Goal: Task Accomplishment & Management: Complete application form

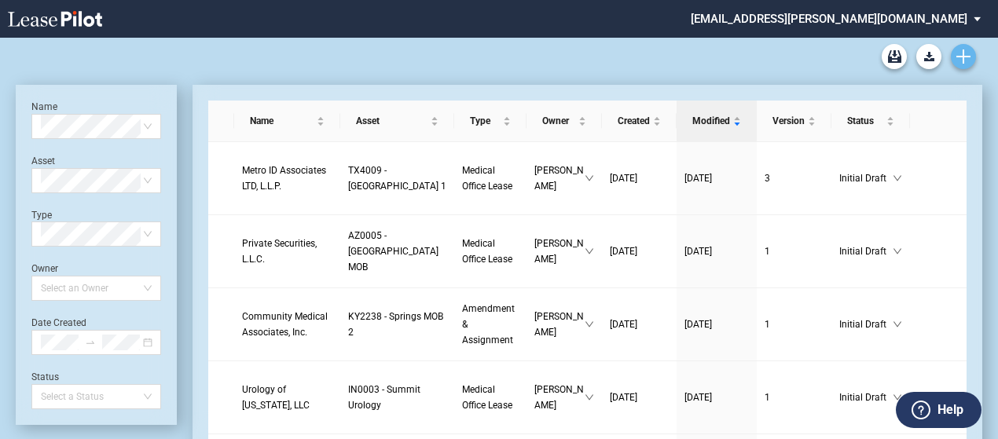
click at [970, 59] on icon "Create new document" at bounding box center [964, 57] width 14 height 14
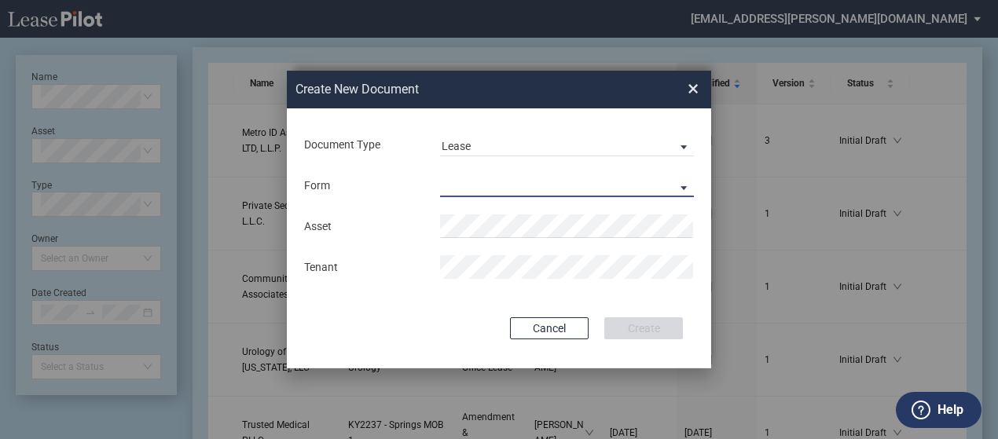
click at [675, 180] on md-select "Medical Office Lease Scottsdale Lease Louisville Lease [GEOGRAPHIC_DATA] [GEOGR…" at bounding box center [567, 186] width 254 height 24
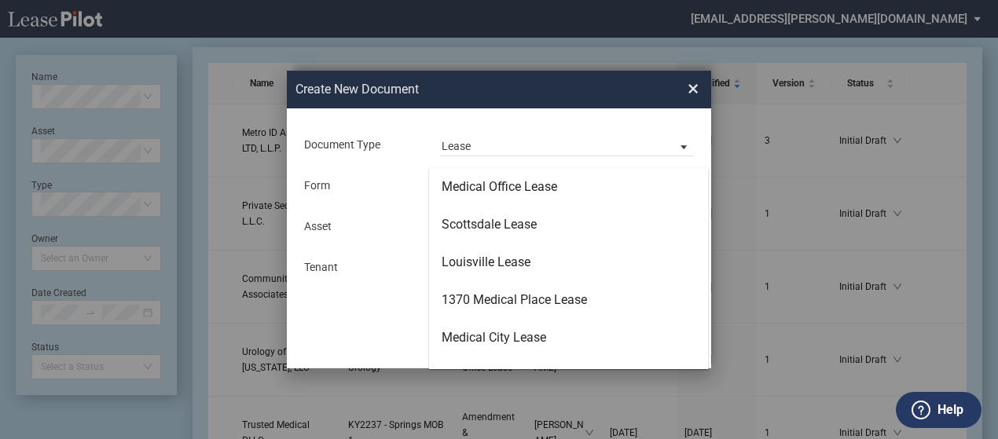
click at [148, 389] on md-backdrop at bounding box center [499, 238] width 998 height 477
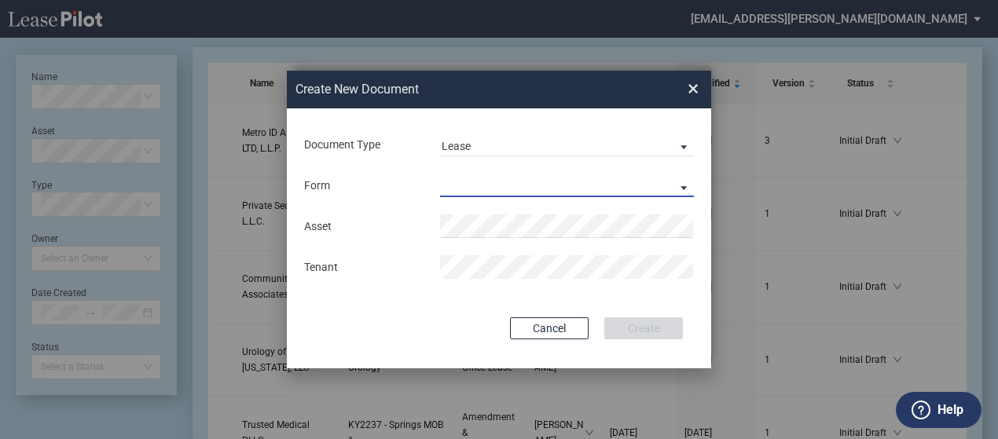
click at [472, 181] on md-select "Lease Form" at bounding box center [567, 186] width 254 height 24
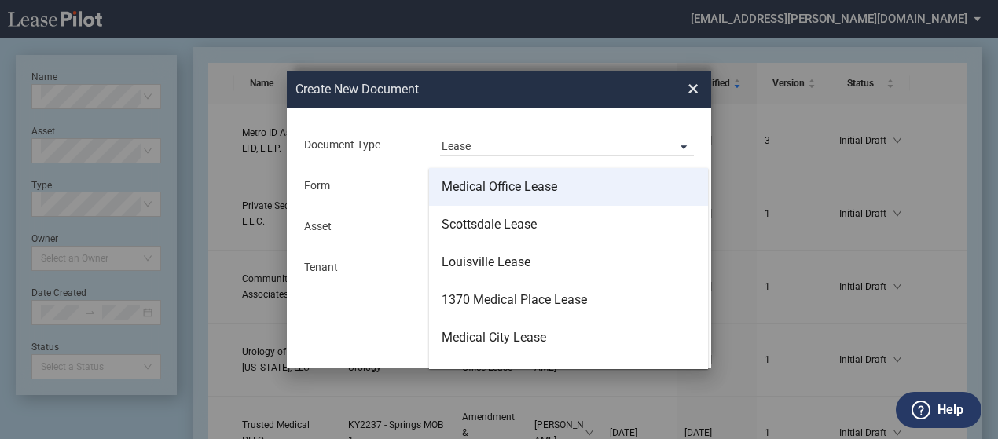
click at [479, 188] on div "Medical Office Lease" at bounding box center [500, 186] width 116 height 17
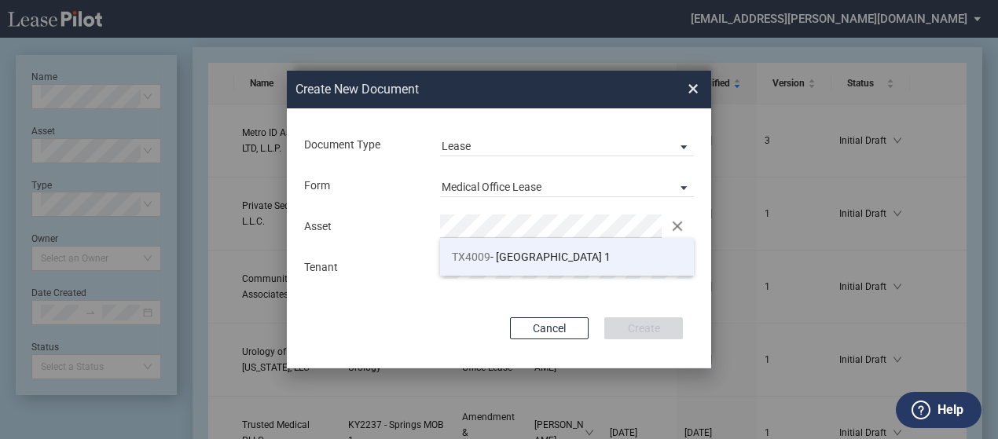
click at [481, 262] on span "TX4009" at bounding box center [471, 257] width 39 height 13
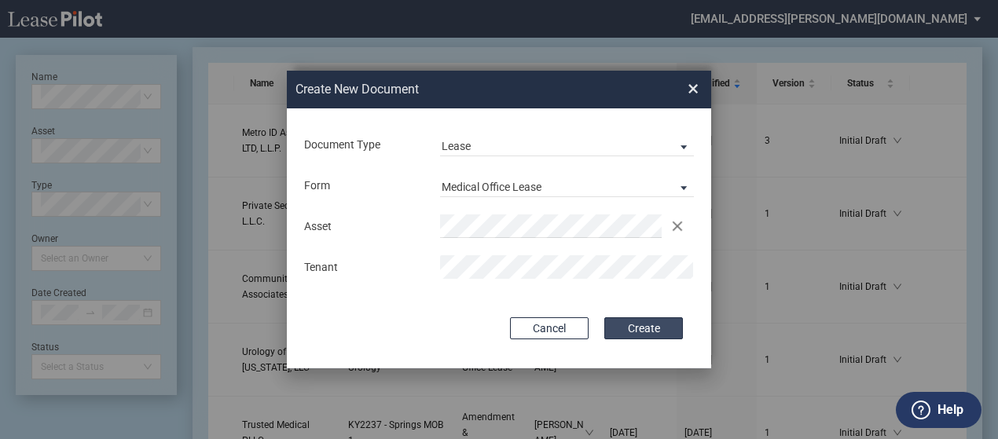
click at [656, 331] on button "Create" at bounding box center [644, 329] width 79 height 22
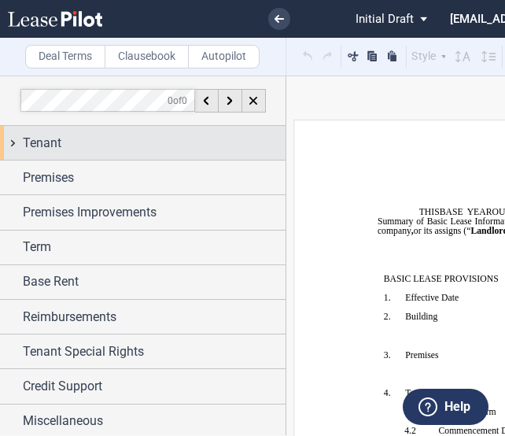
click at [7, 143] on div "Tenant" at bounding box center [142, 143] width 285 height 34
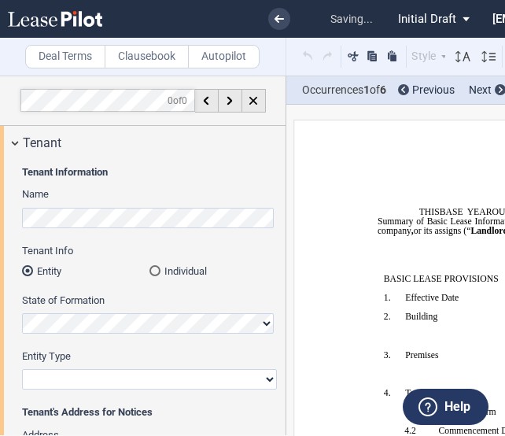
click at [91, 374] on select "Corporation Limited Liability Company General Partnership Limited Partnership O…" at bounding box center [149, 379] width 255 height 20
select select "Other"
click at [22, 369] on select "Corporation Limited Liability Company General Partnership Limited Partnership O…" at bounding box center [149, 379] width 255 height 20
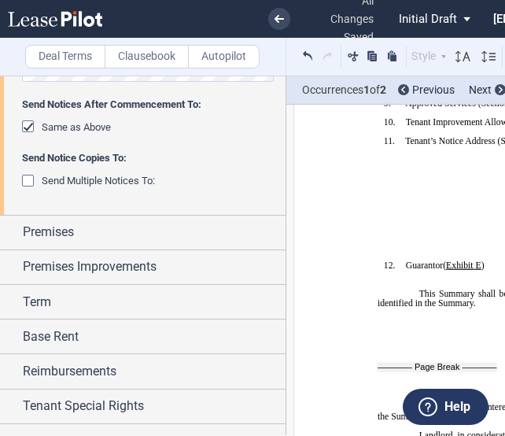
scroll to position [597, 0]
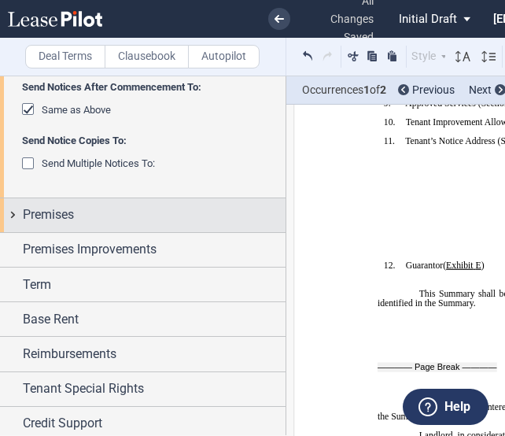
click at [18, 213] on div "Premises" at bounding box center [142, 215] width 285 height 34
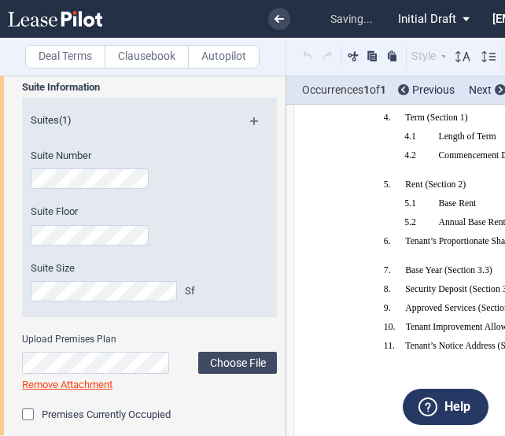
scroll to position [158, 0]
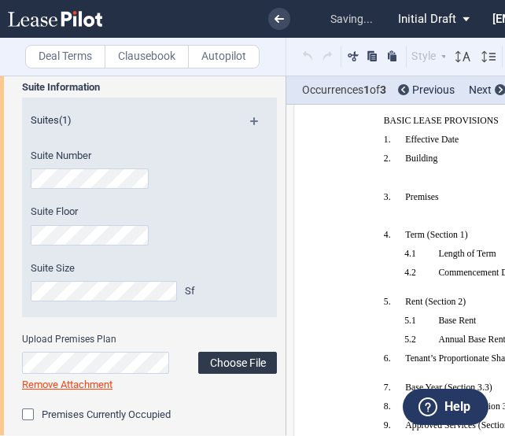
click at [239, 364] on label "Choose File" at bounding box center [237, 362] width 79 height 22
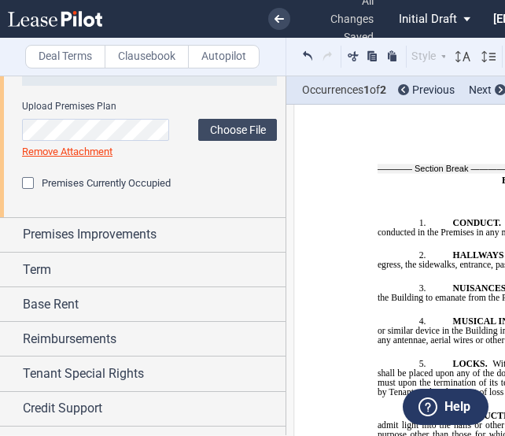
scroll to position [1009, 0]
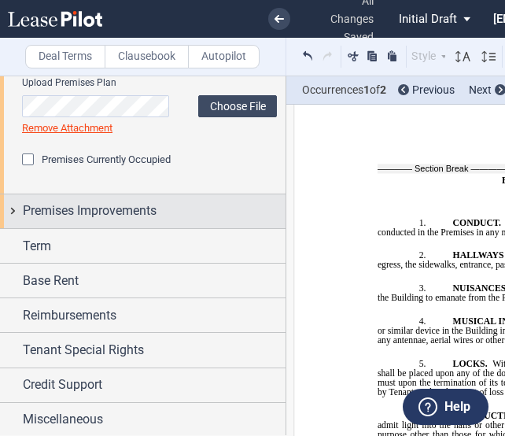
click at [8, 203] on div "Premises Improvements" at bounding box center [142, 211] width 285 height 34
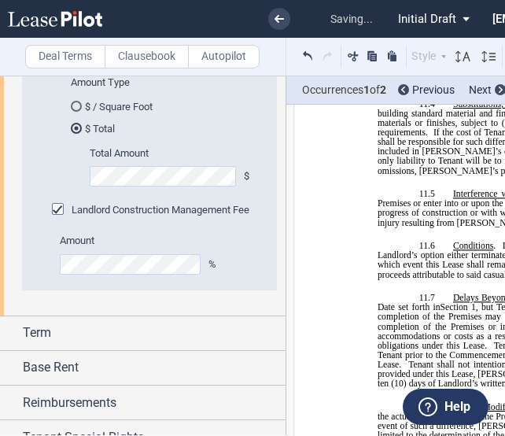
scroll to position [1365, 0]
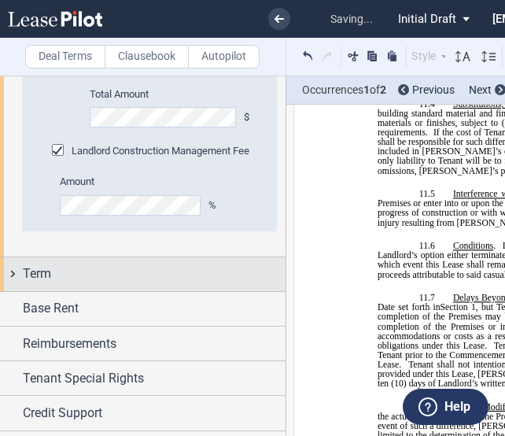
click at [13, 277] on div "Term" at bounding box center [142, 274] width 285 height 34
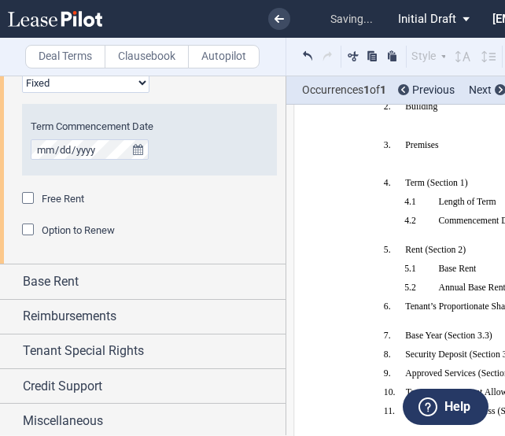
scroll to position [1701, 0]
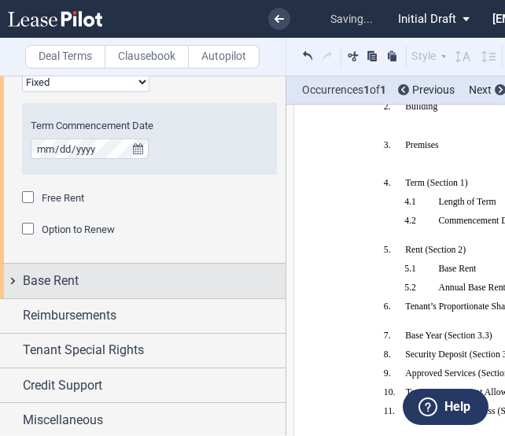
click at [11, 274] on div "Base Rent" at bounding box center [142, 280] width 285 height 34
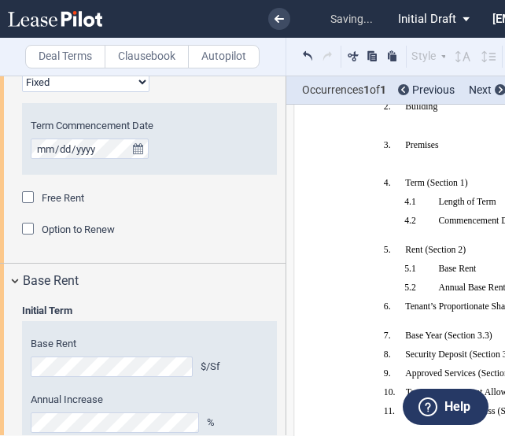
scroll to position [1848, 0]
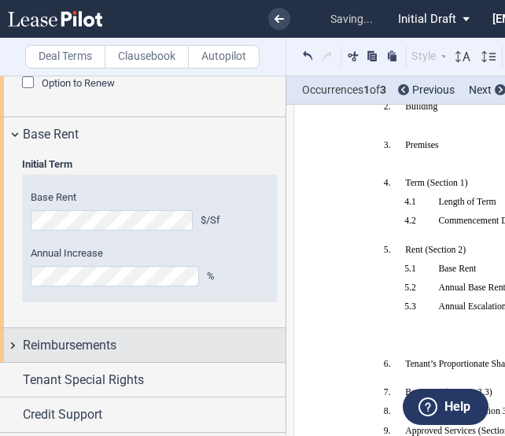
click at [9, 336] on div "Reimbursements" at bounding box center [142, 345] width 285 height 34
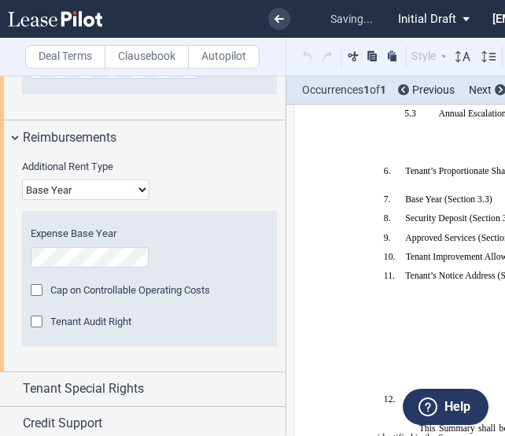
scroll to position [417, 0]
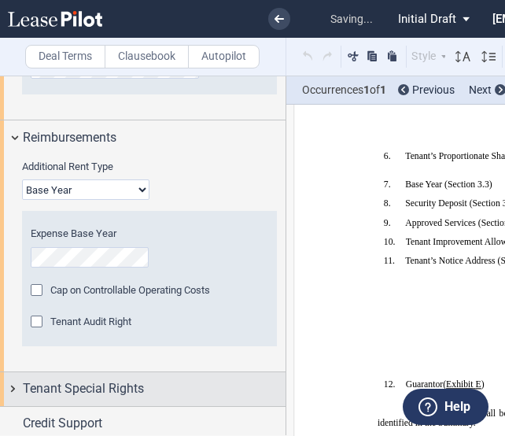
click at [13, 392] on div "Tenant Special Rights" at bounding box center [142, 389] width 285 height 34
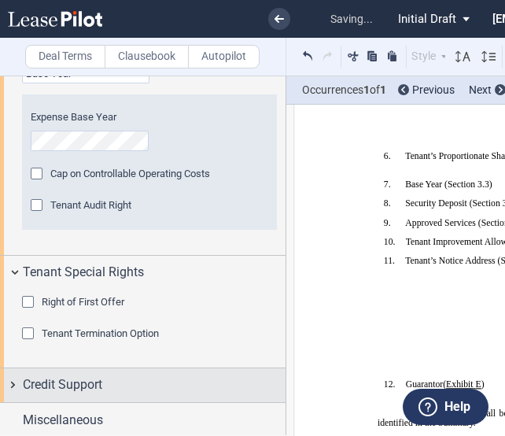
click at [14, 382] on div "Credit Support" at bounding box center [142, 385] width 285 height 34
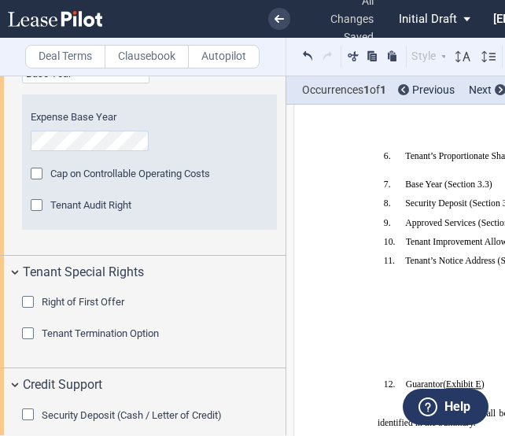
scroll to position [2249, 0]
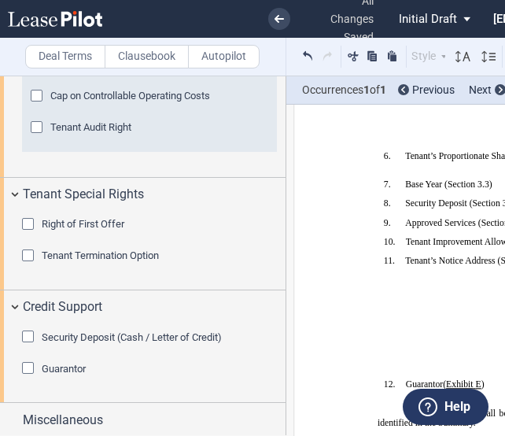
click at [25, 364] on div "Guarantor" at bounding box center [30, 370] width 16 height 16
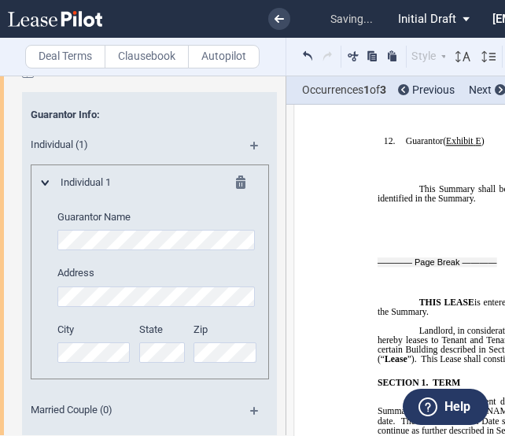
scroll to position [2631, 0]
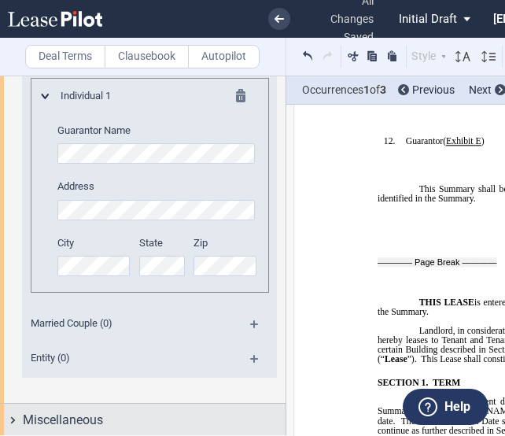
click at [9, 422] on div "Miscellaneous" at bounding box center [142, 420] width 285 height 34
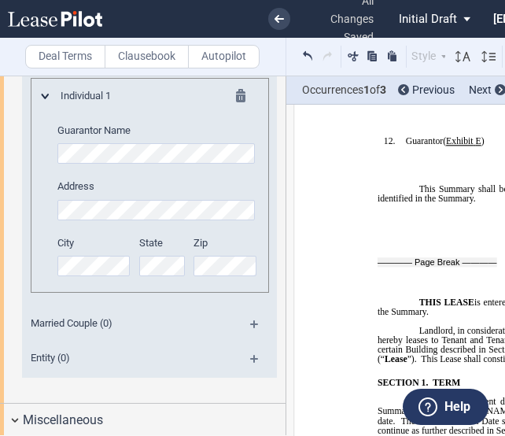
scroll to position [2796, 0]
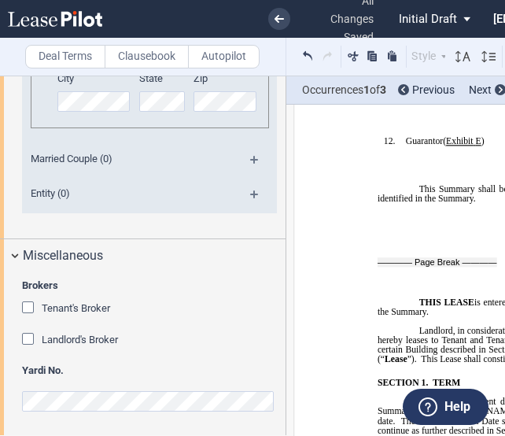
click at [67, 336] on span "Landlord's Broker" at bounding box center [80, 339] width 76 height 12
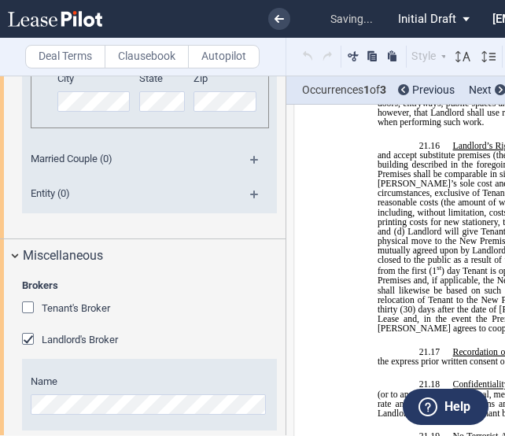
scroll to position [14171, 0]
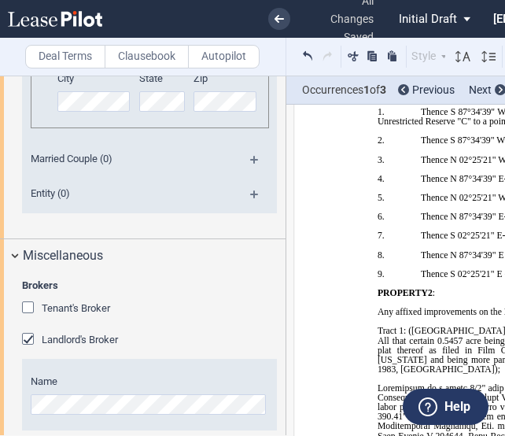
click at [96, 421] on div "Name" at bounding box center [149, 394] width 255 height 72
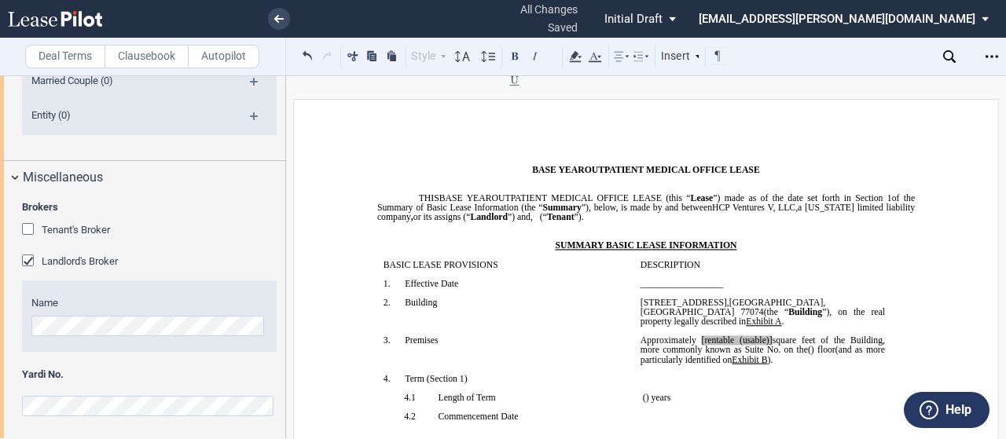
scroll to position [0, 0]
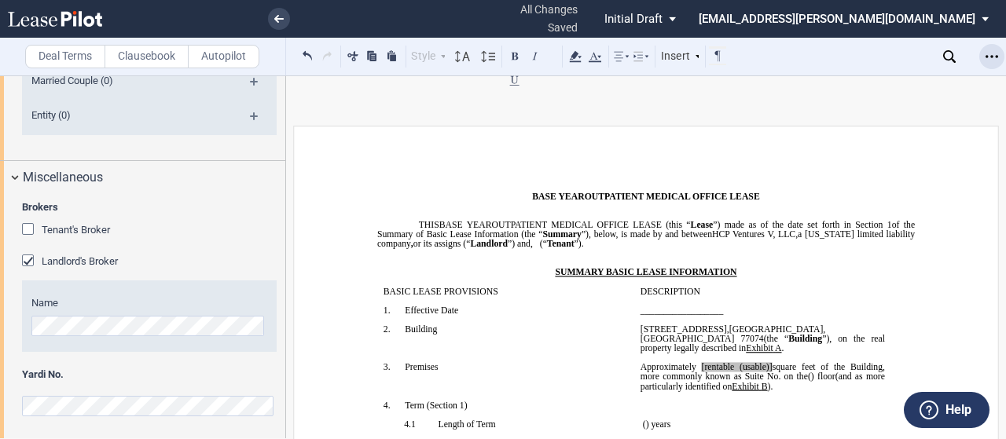
click at [991, 61] on icon "Open Lease options menu" at bounding box center [992, 56] width 13 height 13
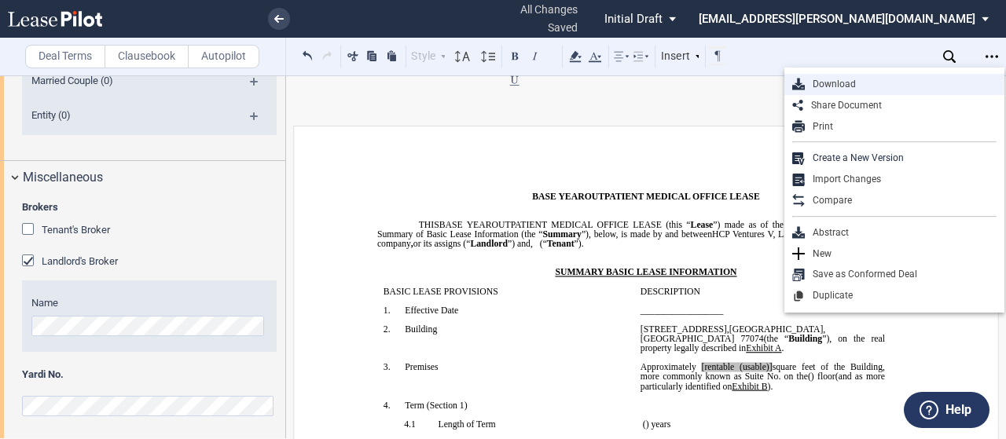
click at [865, 85] on div "Download" at bounding box center [901, 84] width 192 height 13
